Goal: Find specific page/section: Find specific page/section

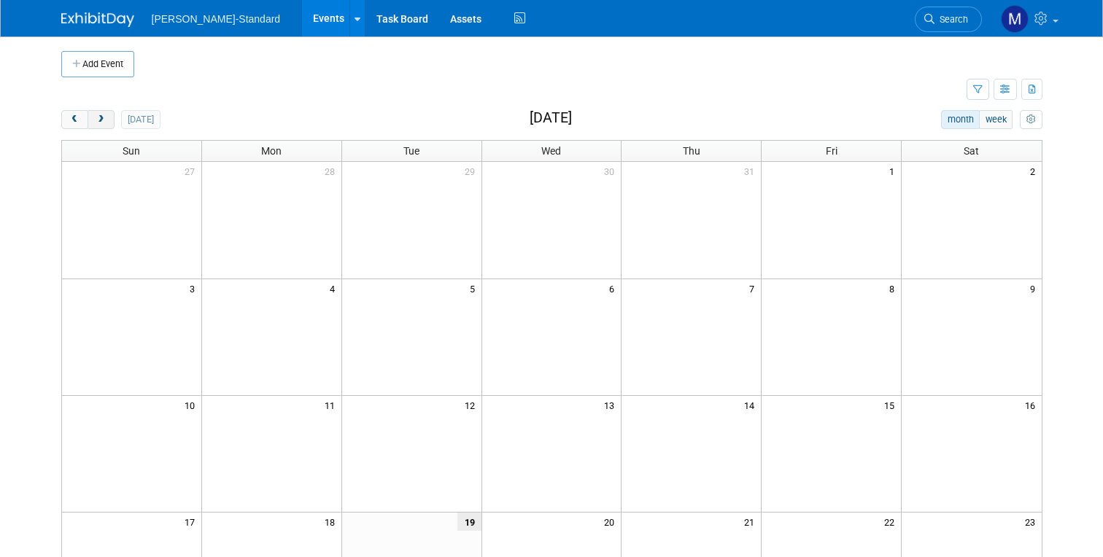
click at [103, 123] on span "next" at bounding box center [101, 119] width 11 height 9
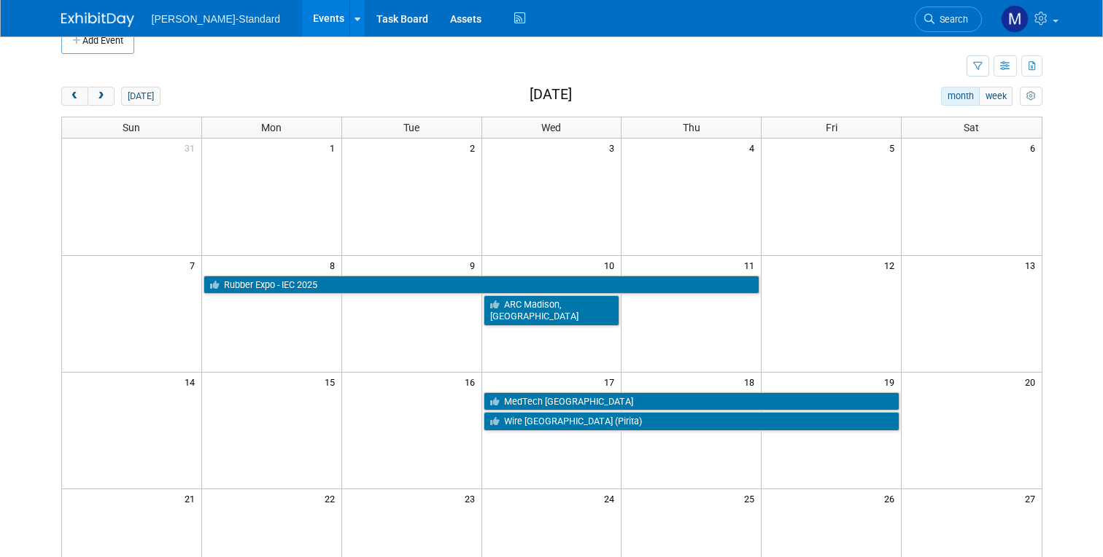
scroll to position [33, 0]
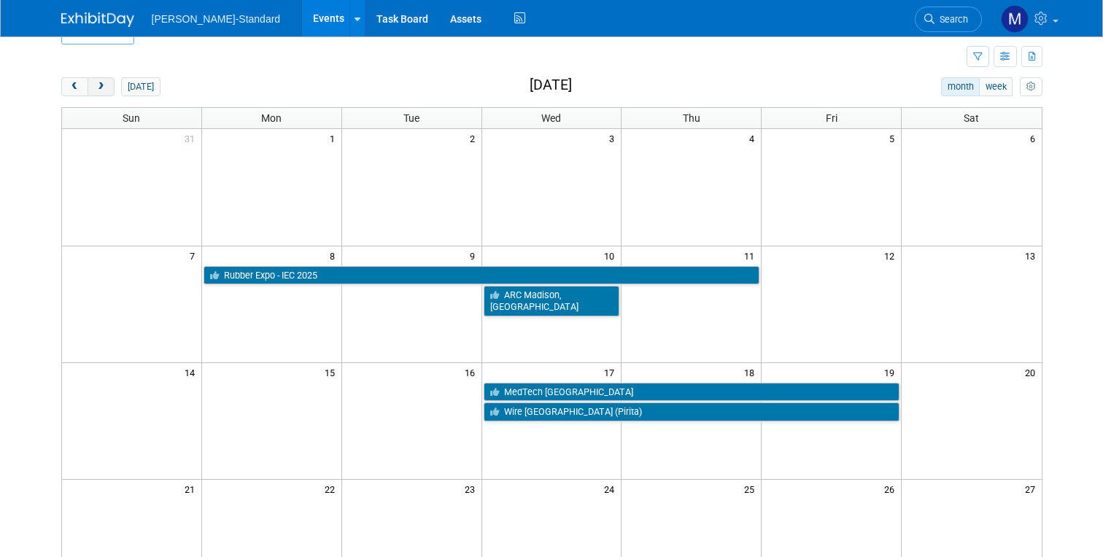
click at [109, 87] on button "next" at bounding box center [101, 86] width 27 height 19
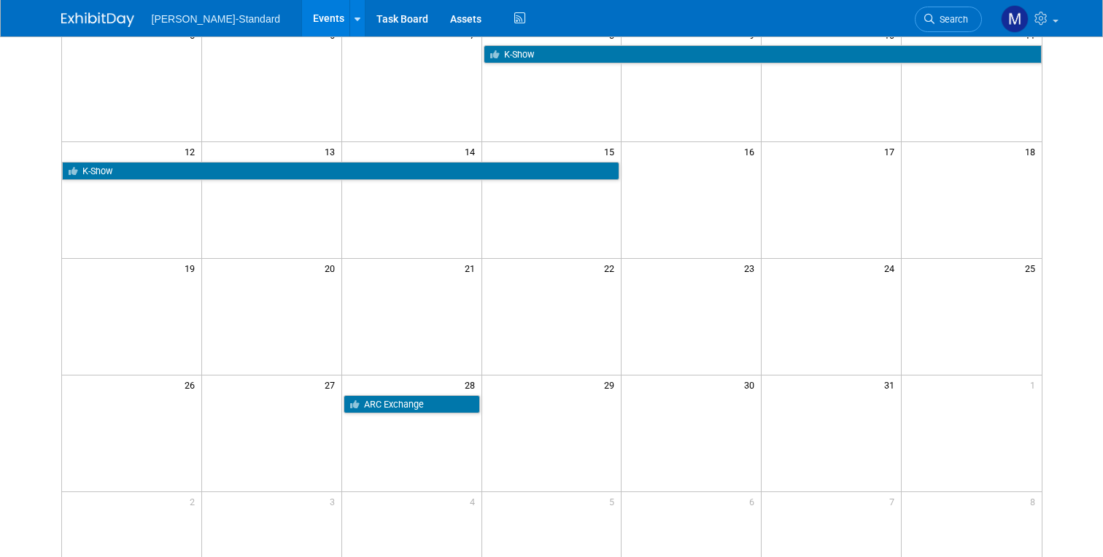
scroll to position [257, 0]
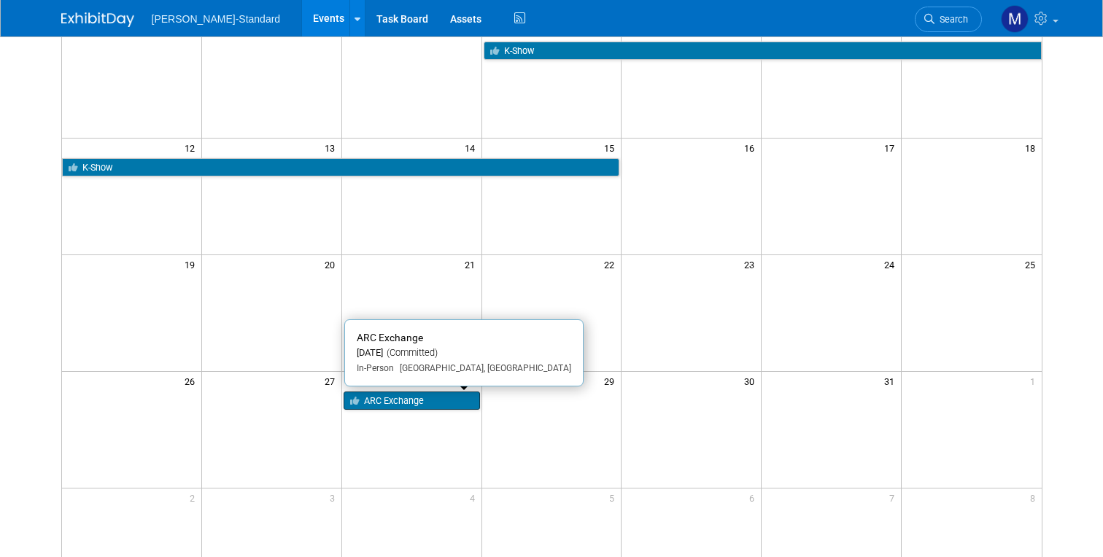
click at [376, 398] on link "ARC Exchange" at bounding box center [412, 401] width 136 height 19
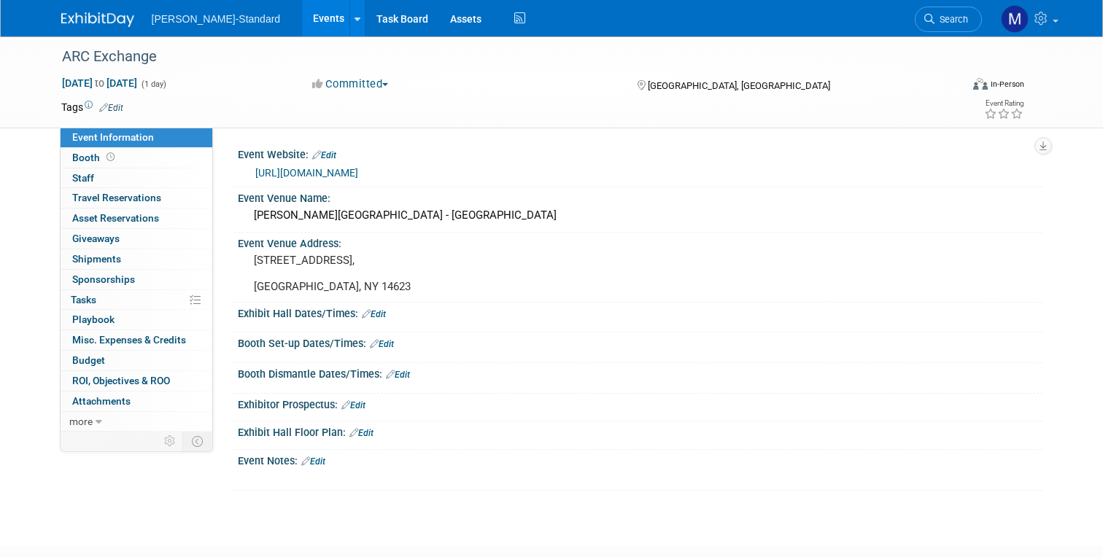
click at [97, 20] on img at bounding box center [97, 19] width 73 height 15
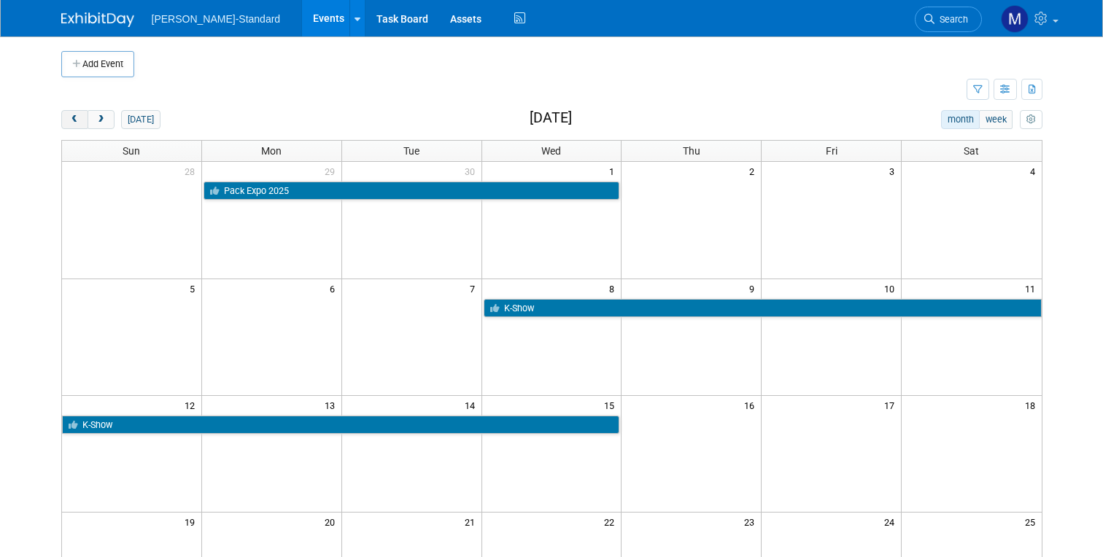
click at [78, 116] on span "prev" at bounding box center [74, 119] width 11 height 9
